Goal: Navigation & Orientation: Find specific page/section

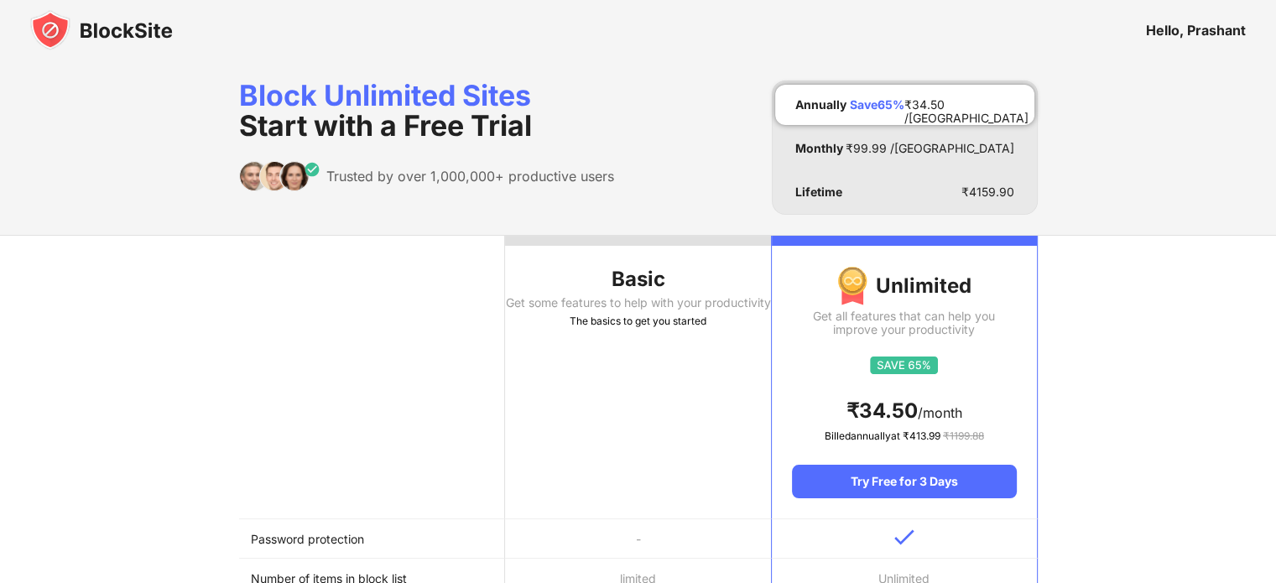
click at [57, 25] on img at bounding box center [101, 30] width 143 height 40
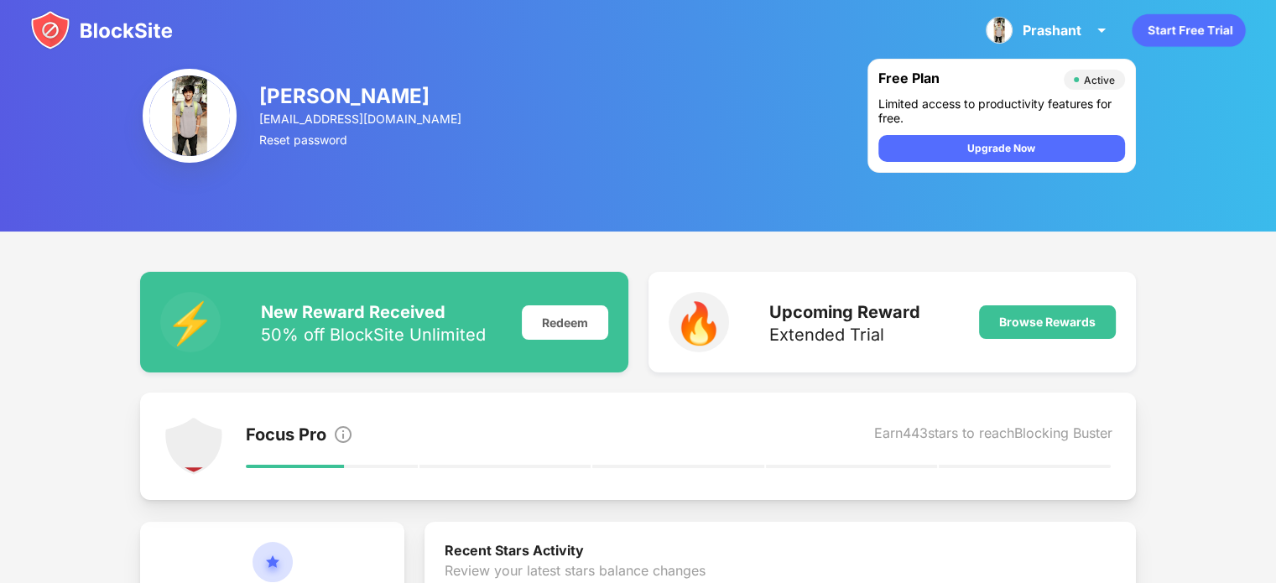
click at [49, 15] on img at bounding box center [101, 30] width 143 height 40
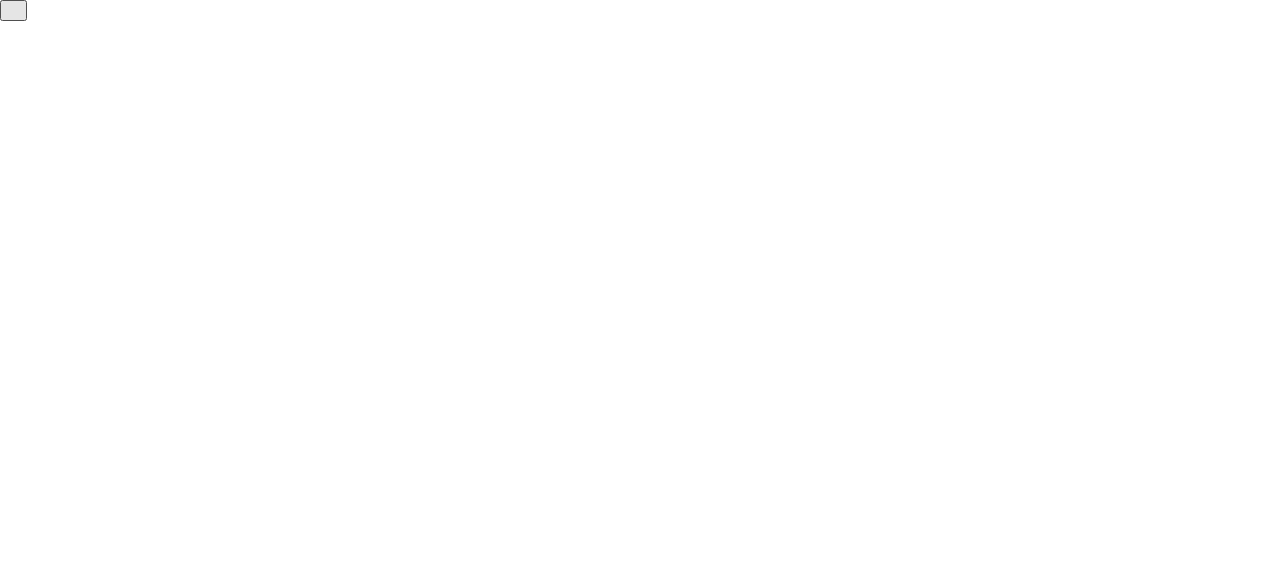
click at [49, 15] on html at bounding box center [644, 10] width 1288 height 21
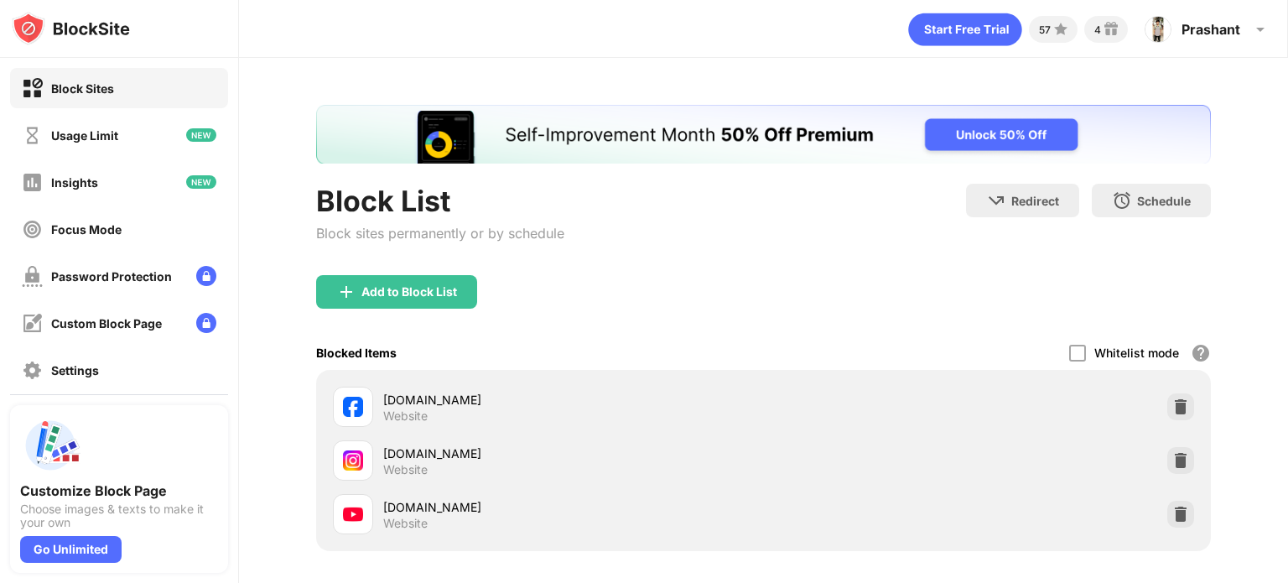
scroll to position [158, 0]
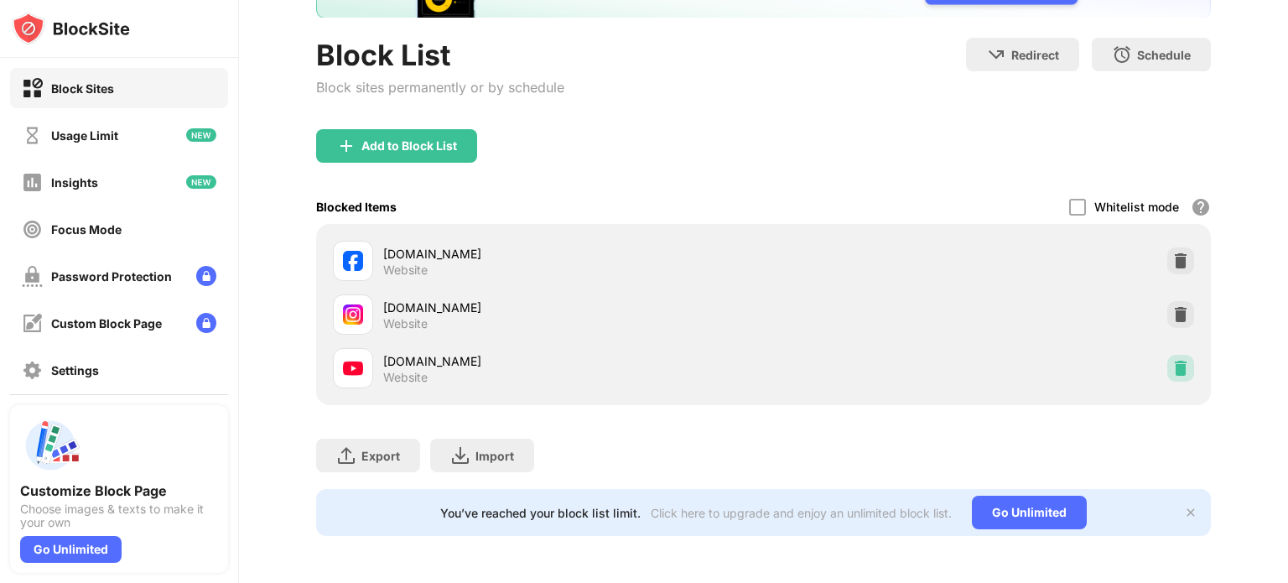
click at [1173, 360] on img at bounding box center [1181, 368] width 17 height 17
